Goal: Transaction & Acquisition: Purchase product/service

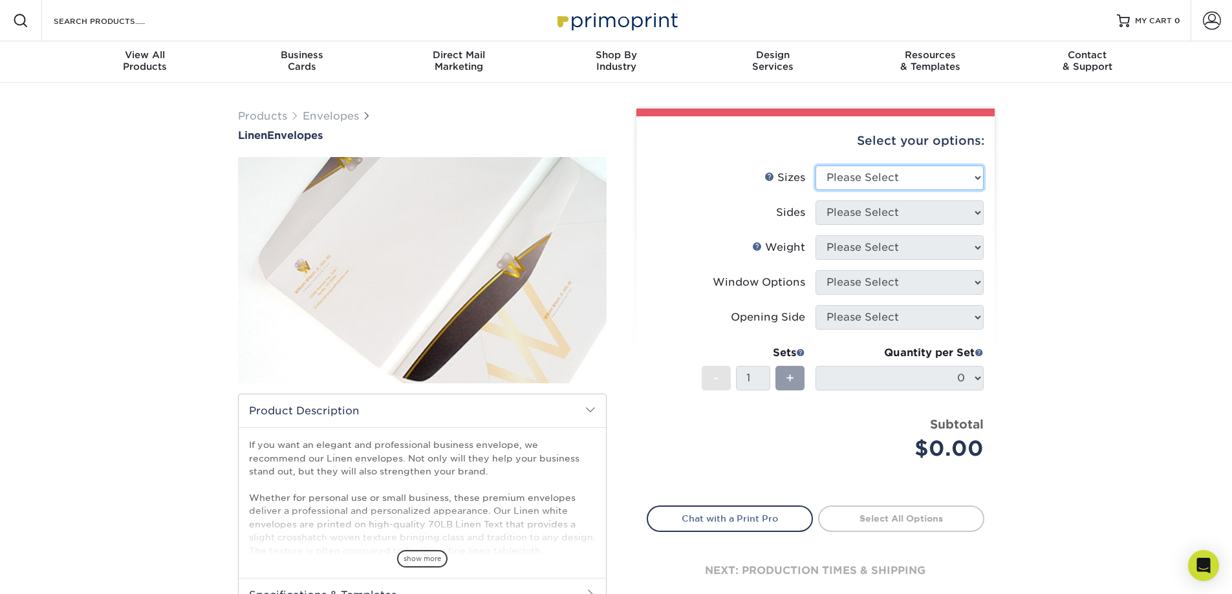
click at [978, 182] on select "Please Select 8.875" x 3.875" 4.125" x 9.5" 5.25" x 7.25" 9" x 12"" at bounding box center [900, 178] width 168 height 25
select select "4.12x9.50"
click at [816, 166] on select "Please Select 8.875" x 3.875" 4.125" x 9.5" 5.25" x 7.25" 9" x 12"" at bounding box center [900, 178] width 168 height 25
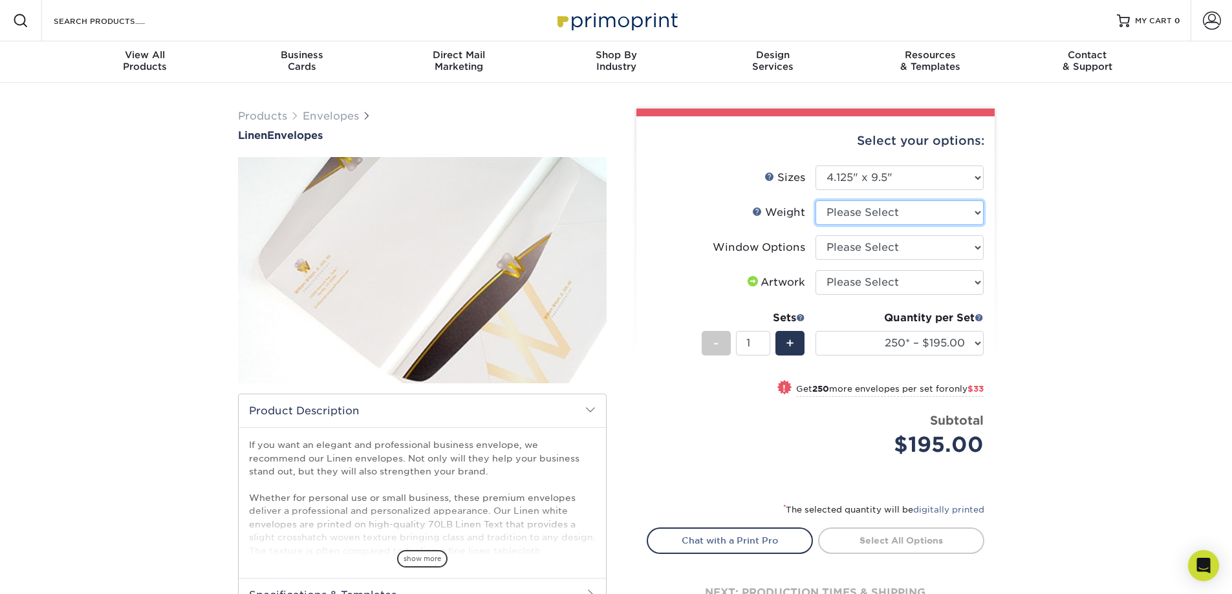
click at [934, 219] on select "Please Select 70LB" at bounding box center [900, 213] width 168 height 25
click at [934, 217] on select "Please Select 70LB" at bounding box center [900, 213] width 168 height 25
click at [935, 243] on select "Please Select No Window Window (Left Side)" at bounding box center [900, 247] width 168 height 25
select select "1f9e9f9f-4237-4243-ba79-49052844f6e6"
click at [816, 235] on select "Please Select No Window Window (Left Side)" at bounding box center [900, 247] width 168 height 25
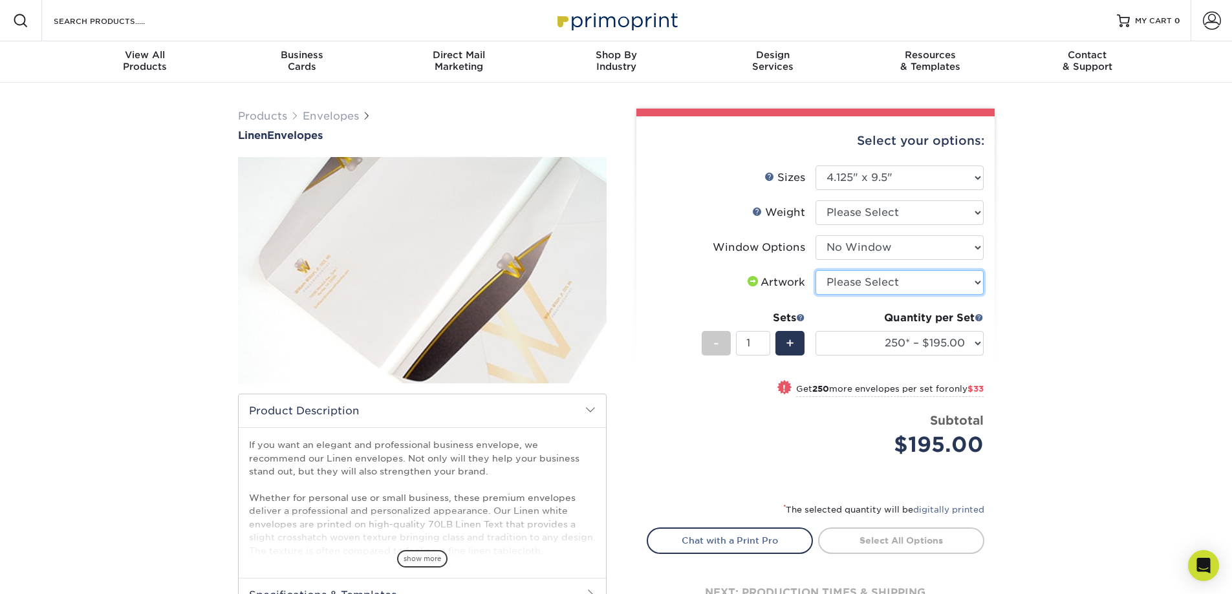
click at [904, 279] on select "Please Select I will upload files I need a design - $50" at bounding box center [900, 282] width 168 height 25
select select "upload"
click at [816, 270] on select "Please Select I will upload files I need a design - $50" at bounding box center [900, 282] width 168 height 25
